Goal: Navigation & Orientation: Find specific page/section

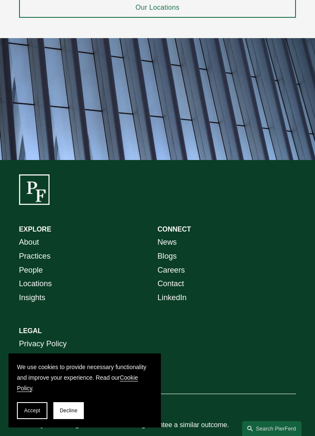
scroll to position [1442, 0]
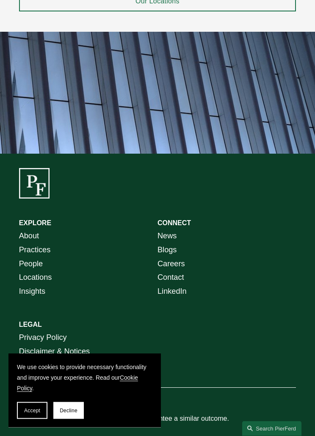
click at [277, 290] on p "News Blogs Careers Contact LinkedIn" at bounding box center [227, 264] width 139 height 69
click at [60, 242] on p "About Practices People Locations Insights" at bounding box center [88, 264] width 139 height 69
click at [75, 419] on button "Decline" at bounding box center [68, 411] width 31 height 17
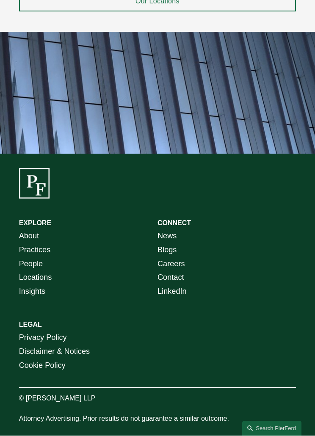
click at [41, 244] on link "Practices" at bounding box center [35, 251] width 32 height 14
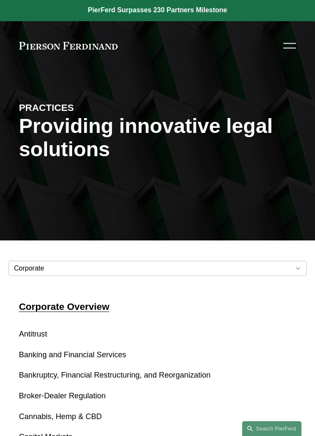
click at [287, 42] on div at bounding box center [289, 46] width 13 height 15
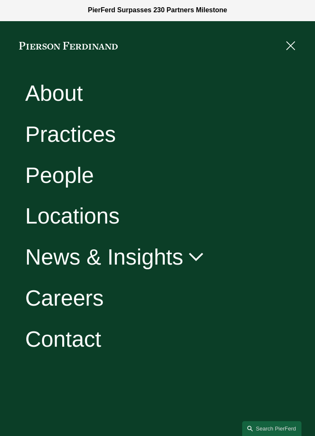
click at [117, 215] on link "Locations" at bounding box center [72, 216] width 94 height 22
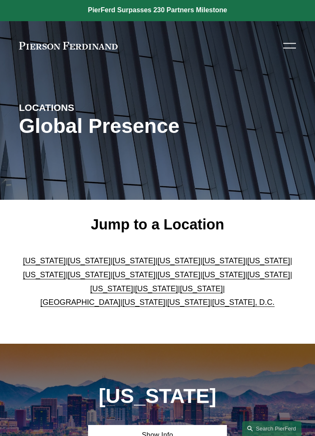
click at [160, 291] on link "Pennsylvania" at bounding box center [156, 289] width 43 height 8
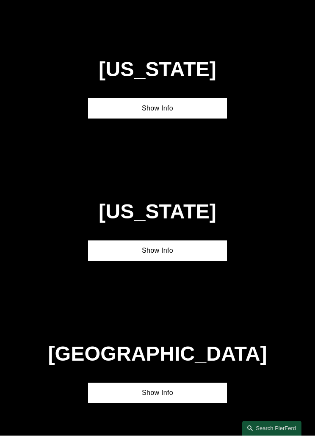
scroll to position [2182, 0]
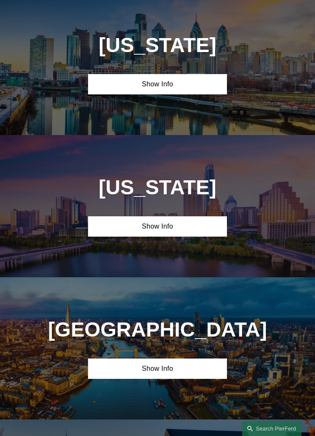
click at [189, 92] on link "Show Info" at bounding box center [157, 84] width 139 height 20
